Goal: Task Accomplishment & Management: Complete application form

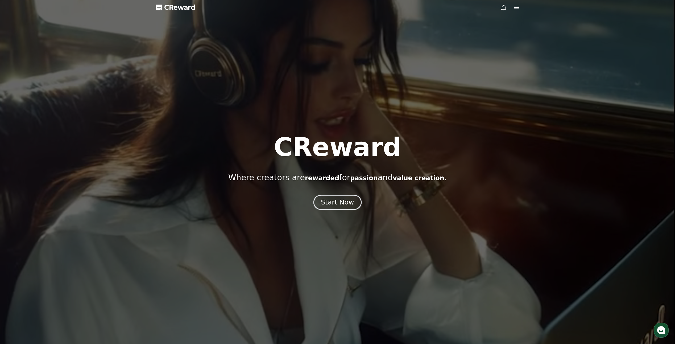
click at [344, 202] on div "Start Now" at bounding box center [337, 202] width 33 height 9
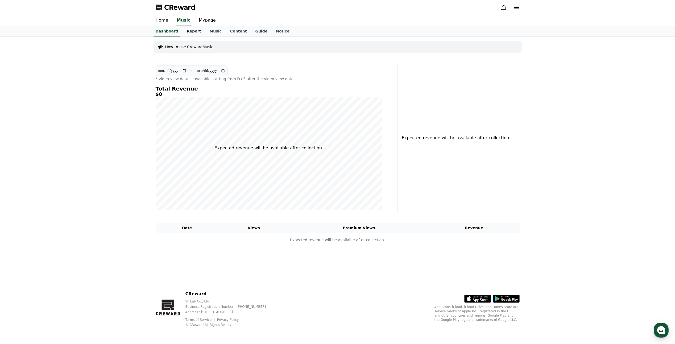
click at [194, 32] on link "Report" at bounding box center [194, 31] width 23 height 10
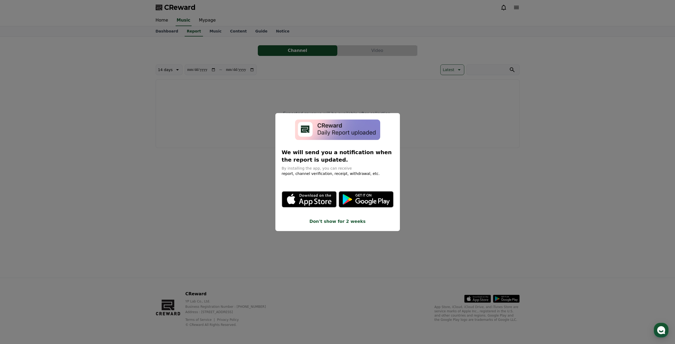
click at [210, 32] on button "close modal" at bounding box center [337, 172] width 675 height 344
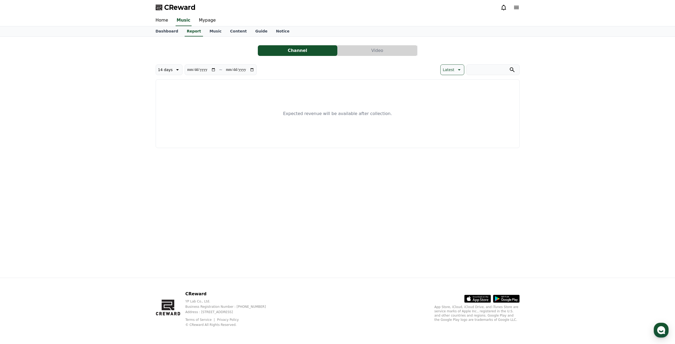
click at [210, 32] on link "Music" at bounding box center [215, 31] width 20 height 10
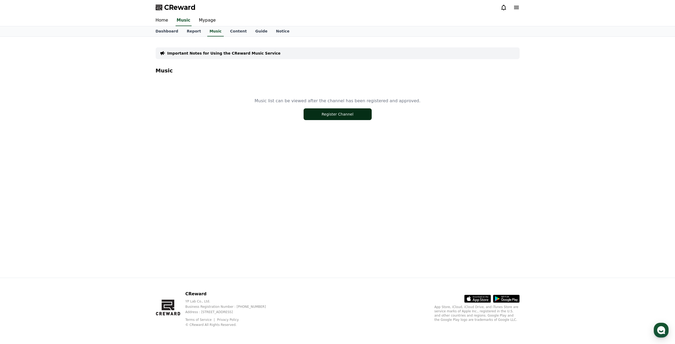
click at [316, 112] on button "Register Channel" at bounding box center [338, 114] width 68 height 12
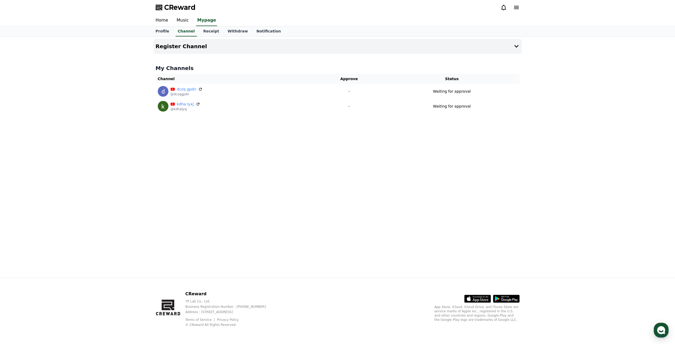
click at [441, 154] on div "Register Channel My Channels Channel Approve Status dczq gpdn @dczqgpdn - Waiti…" at bounding box center [337, 157] width 373 height 241
drag, startPoint x: 116, startPoint y: 33, endPoint x: 137, endPoint y: 28, distance: 21.6
click at [116, 33] on div "Profile Channel Receipt Withdraw Notification" at bounding box center [337, 31] width 675 height 10
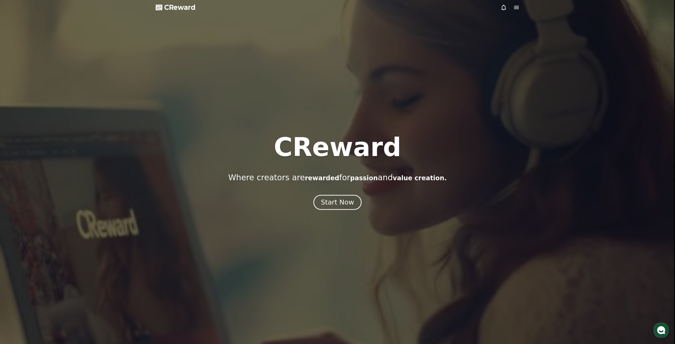
click at [339, 203] on div "Start Now" at bounding box center [337, 202] width 33 height 9
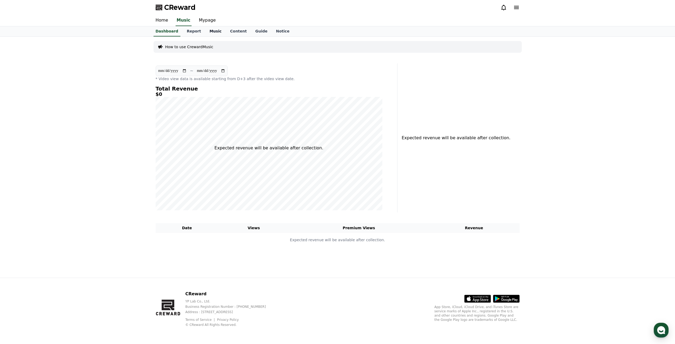
click at [212, 31] on link "Music" at bounding box center [215, 31] width 20 height 10
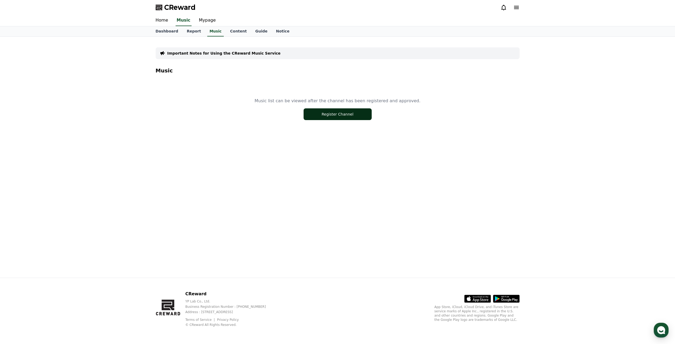
click at [336, 116] on button "Register Channel" at bounding box center [338, 114] width 68 height 12
